Goal: Transaction & Acquisition: Book appointment/travel/reservation

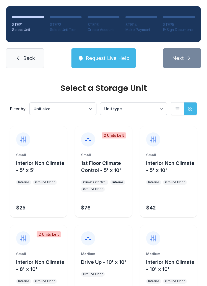
click at [27, 56] on span "Back" at bounding box center [29, 58] width 12 height 7
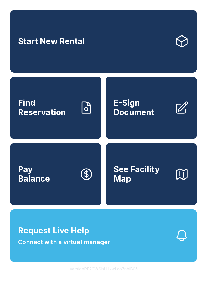
click at [52, 112] on span "Find Reservation" at bounding box center [46, 108] width 57 height 18
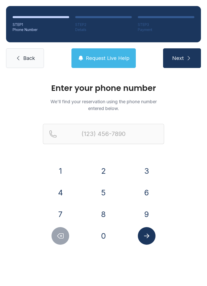
click at [63, 196] on button "4" at bounding box center [60, 193] width 18 height 18
click at [65, 213] on button "7" at bounding box center [60, 215] width 18 height 18
click at [101, 234] on button "0" at bounding box center [104, 236] width 18 height 18
click at [148, 212] on button "9" at bounding box center [147, 215] width 18 height 18
click at [112, 235] on button "0" at bounding box center [104, 236] width 18 height 18
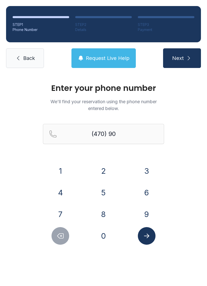
click at [65, 191] on button "4" at bounding box center [60, 193] width 18 height 18
click at [147, 213] on button "9" at bounding box center [147, 215] width 18 height 18
click at [143, 174] on button "3" at bounding box center [147, 171] width 18 height 18
click at [109, 235] on button "0" at bounding box center [104, 236] width 18 height 18
click at [146, 172] on button "3" at bounding box center [147, 171] width 18 height 18
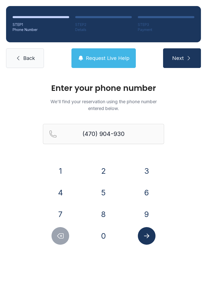
type input "[PHONE_NUMBER]"
click at [147, 241] on button "Submit lookup form" at bounding box center [147, 236] width 18 height 18
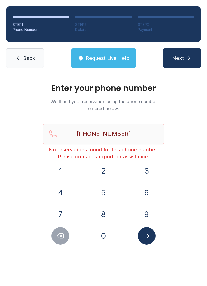
click at [29, 62] on link "Back" at bounding box center [25, 58] width 38 height 20
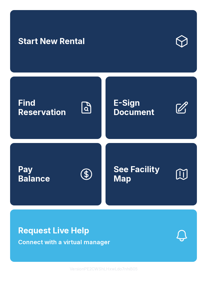
click at [107, 44] on link "Start New Rental" at bounding box center [103, 41] width 186 height 62
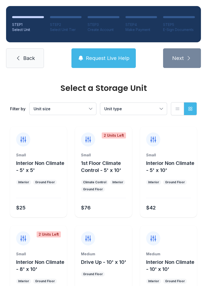
click at [89, 108] on button "Unit size" at bounding box center [62, 109] width 67 height 12
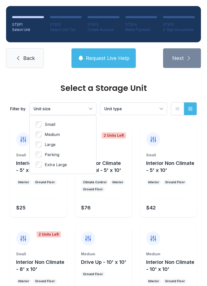
click at [156, 109] on span "Unit type" at bounding box center [130, 109] width 53 height 6
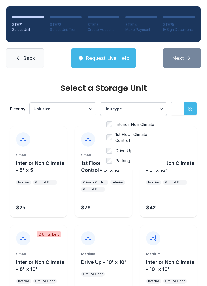
click at [175, 111] on icon "button" at bounding box center [177, 108] width 5 height 5
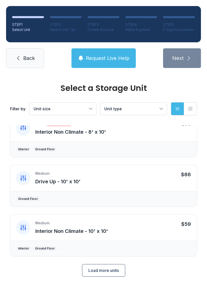
scroll to position [162, 0]
click at [97, 63] on button "Request Live Help" at bounding box center [103, 58] width 64 height 20
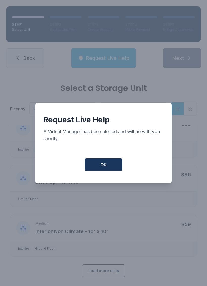
click at [110, 160] on div "Request Live Help A Virtual Manager has been alerted and will be with you short…" at bounding box center [103, 143] width 136 height 80
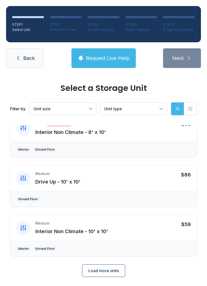
click at [32, 57] on div "Request Live Help A Virtual Manager has been alerted and will be with you short…" at bounding box center [103, 143] width 207 height 286
click at [21, 60] on icon at bounding box center [18, 58] width 6 height 6
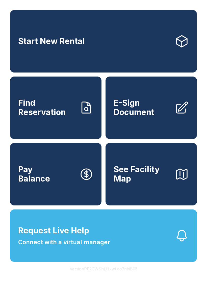
click at [162, 246] on button "Request Live Help Connect with a virtual manager" at bounding box center [103, 236] width 186 height 52
